Goal: Information Seeking & Learning: Learn about a topic

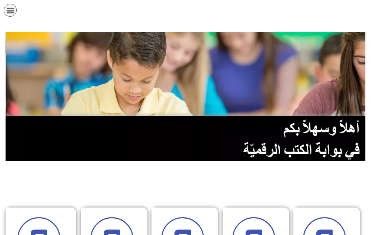
scroll to position [295, 0]
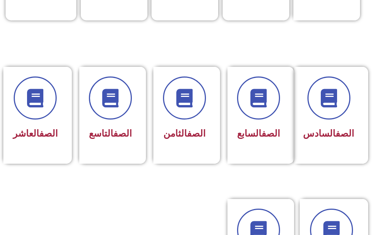
click at [200, 99] on span at bounding box center [184, 97] width 43 height 43
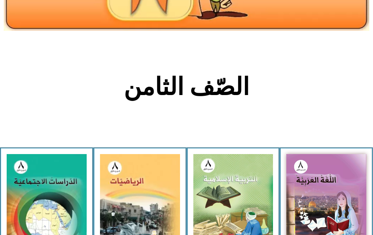
scroll to position [259, 0]
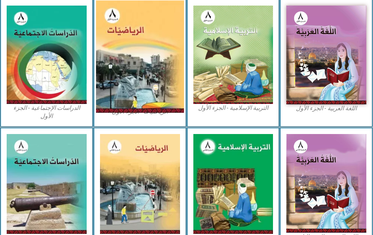
click at [150, 82] on img at bounding box center [140, 56] width 88 height 112
click at [136, 43] on img at bounding box center [140, 56] width 88 height 112
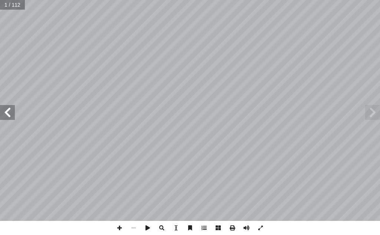
click at [4, 113] on span at bounding box center [7, 112] width 15 height 15
click at [10, 119] on span at bounding box center [7, 112] width 15 height 15
click at [7, 117] on span at bounding box center [7, 112] width 15 height 15
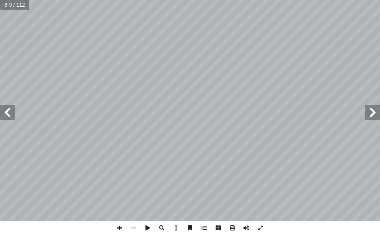
click at [378, 111] on span at bounding box center [372, 112] width 15 height 15
click at [0, 106] on span at bounding box center [7, 112] width 15 height 15
click at [374, 115] on span at bounding box center [372, 112] width 15 height 15
drag, startPoint x: 8, startPoint y: 108, endPoint x: 5, endPoint y: 105, distance: 4.7
click at [7, 108] on span at bounding box center [7, 112] width 15 height 15
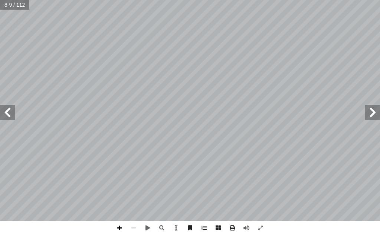
click at [116, 224] on span at bounding box center [119, 228] width 14 height 14
click at [116, 225] on span at bounding box center [119, 228] width 14 height 14
click at [134, 230] on span at bounding box center [133, 228] width 14 height 14
click at [134, 229] on span at bounding box center [133, 228] width 14 height 14
click at [10, 114] on span at bounding box center [7, 112] width 15 height 15
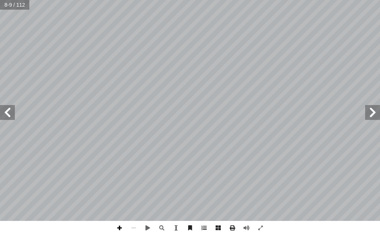
click at [116, 226] on span at bounding box center [119, 228] width 14 height 14
click at [3, 116] on span at bounding box center [7, 112] width 15 height 15
click at [5, 114] on span at bounding box center [7, 112] width 15 height 15
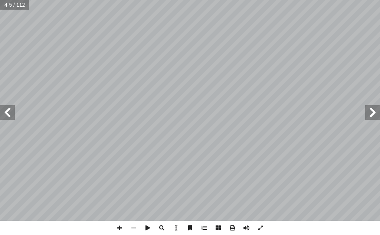
click at [5, 114] on span at bounding box center [7, 112] width 15 height 15
click at [12, 113] on span at bounding box center [7, 112] width 15 height 15
